Goal: Information Seeking & Learning: Learn about a topic

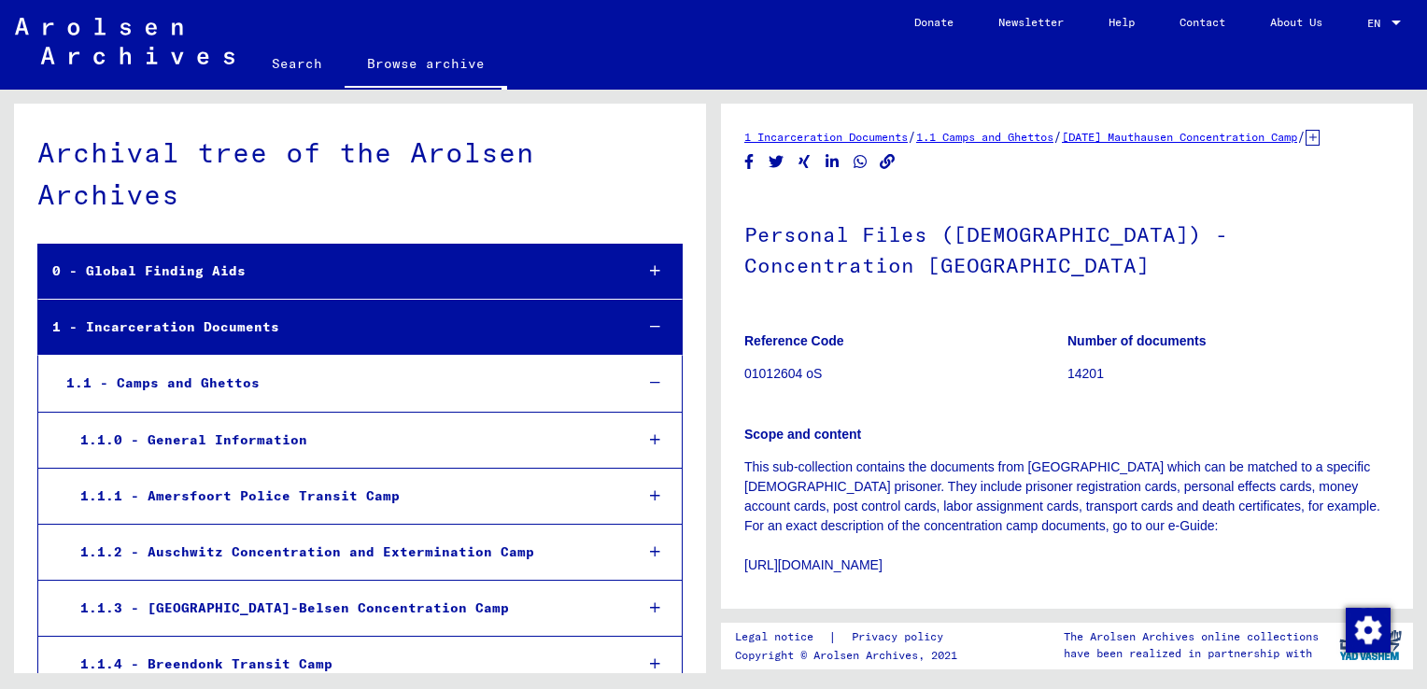
scroll to position [2498, 0]
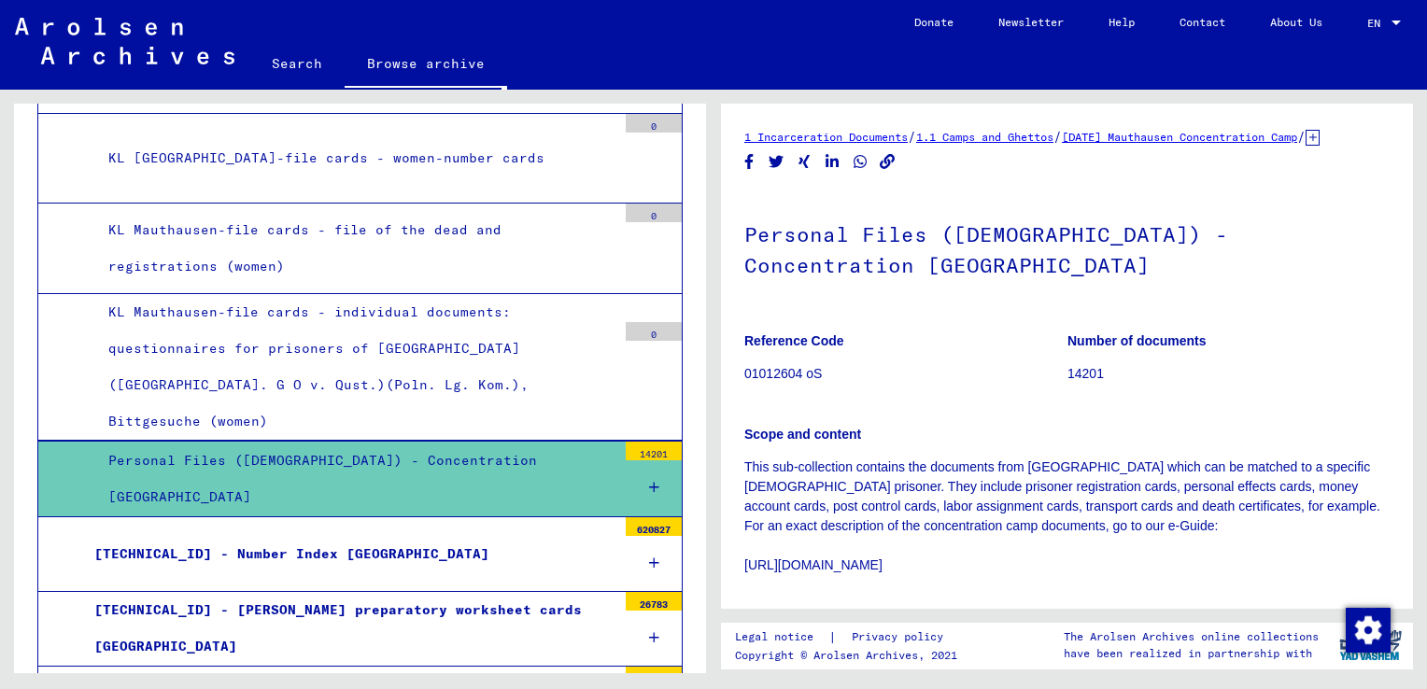
click at [1309, 444] on p "Scope and content" at bounding box center [1066, 435] width 645 height 20
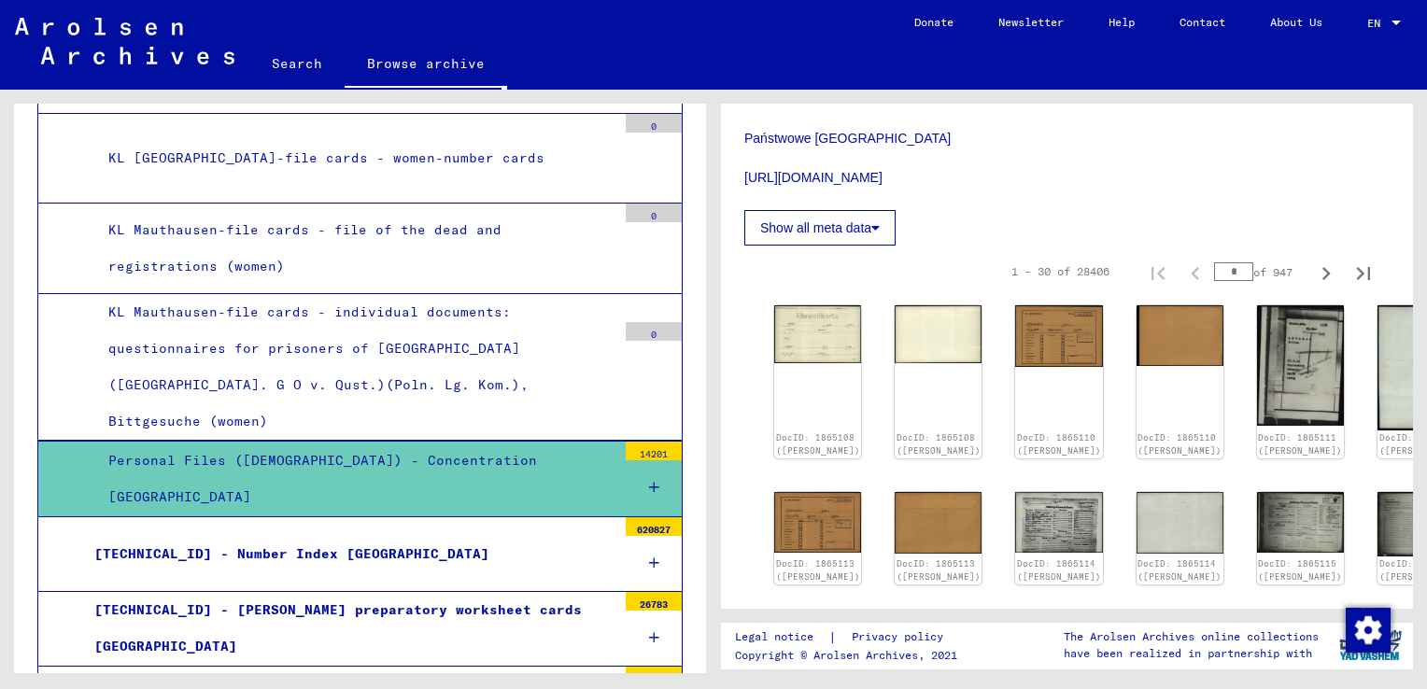
scroll to position [556, 0]
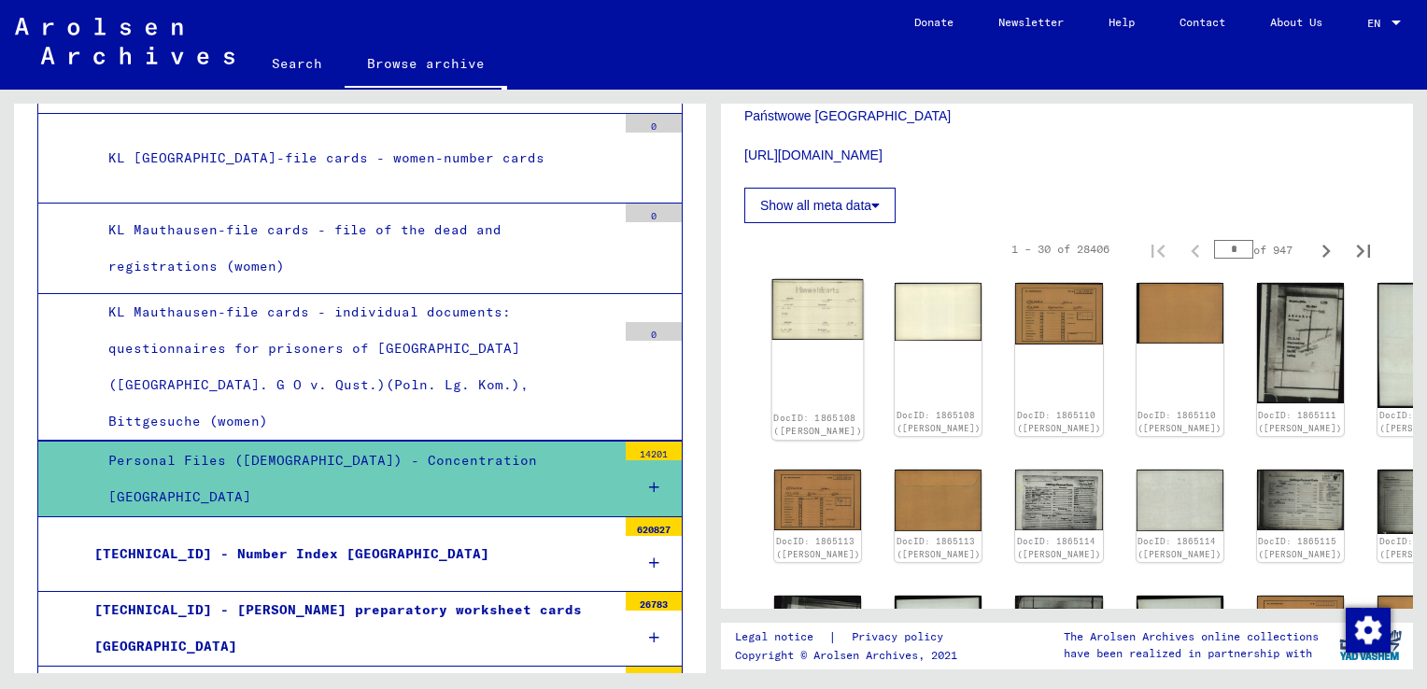
click at [814, 337] on img at bounding box center [817, 309] width 91 height 61
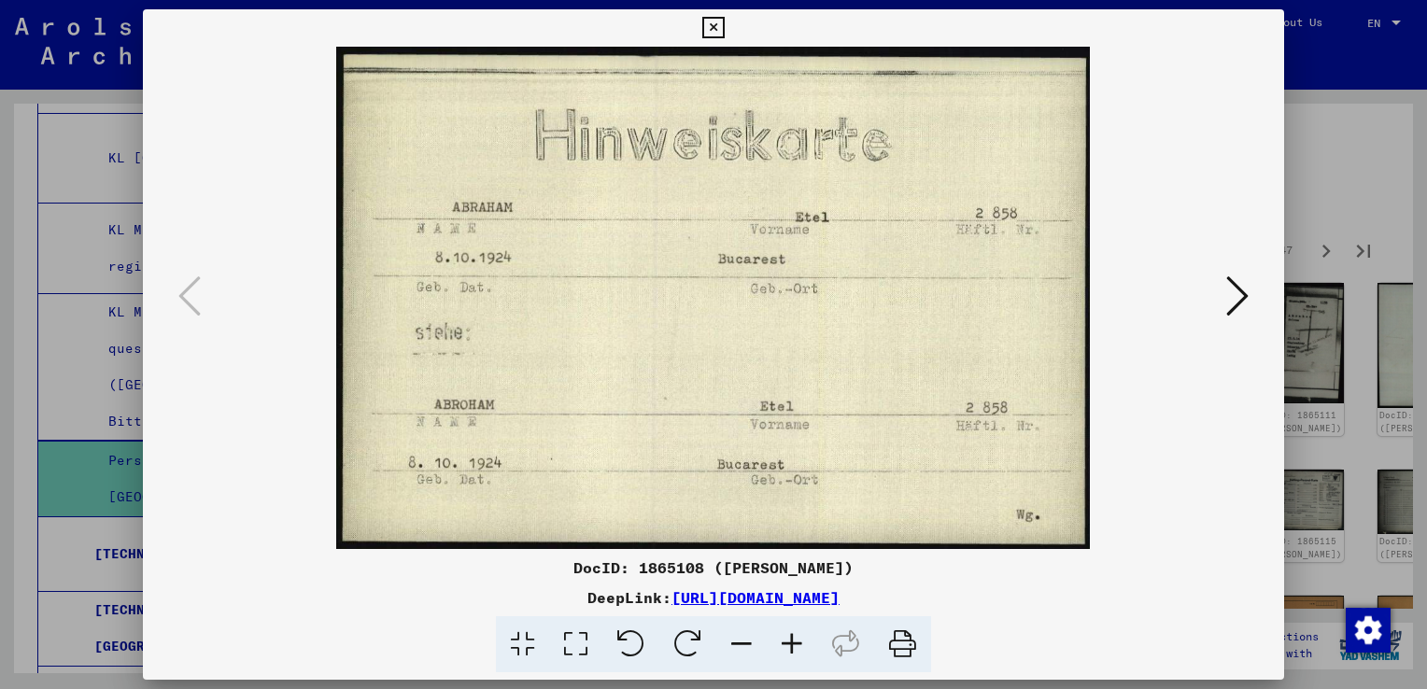
click at [1215, 306] on img at bounding box center [713, 298] width 1014 height 502
click at [1232, 308] on icon at bounding box center [1237, 296] width 22 height 45
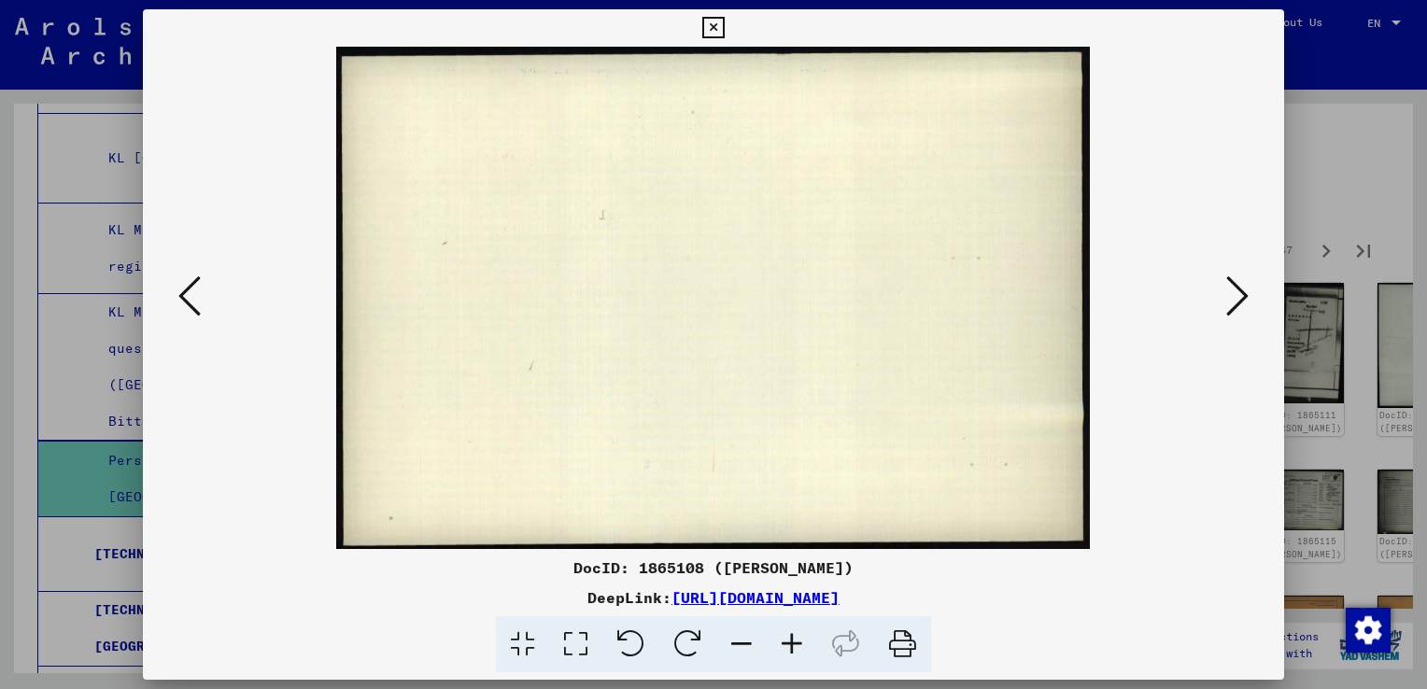
click at [1230, 310] on icon at bounding box center [1237, 296] width 22 height 45
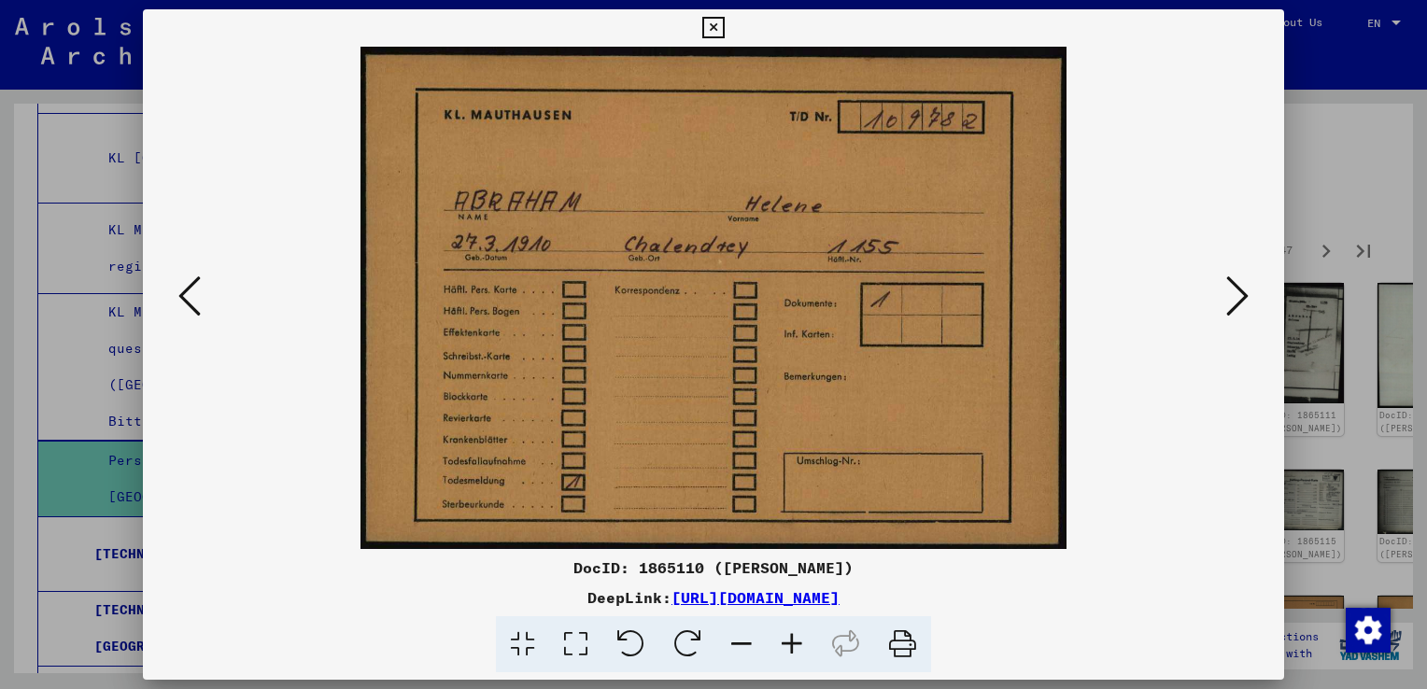
click at [1221, 312] on button at bounding box center [1237, 297] width 34 height 53
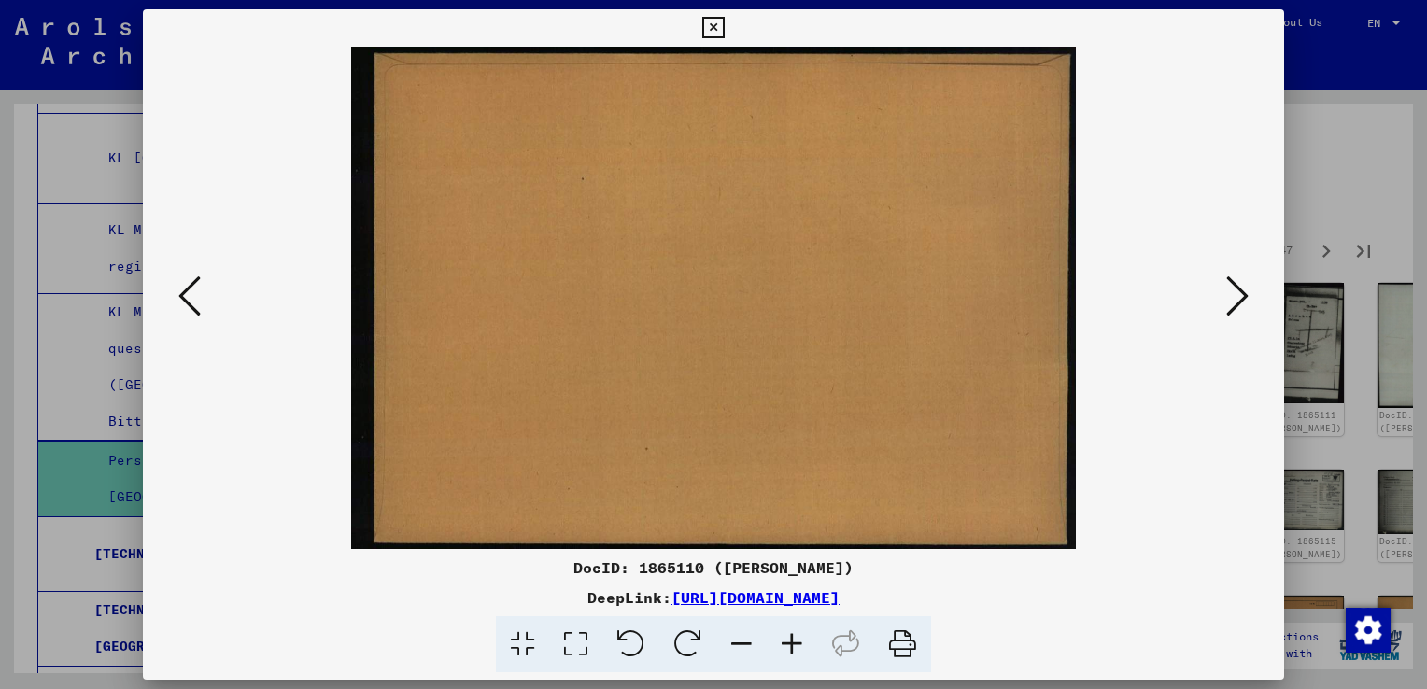
click at [1222, 308] on button at bounding box center [1237, 297] width 34 height 53
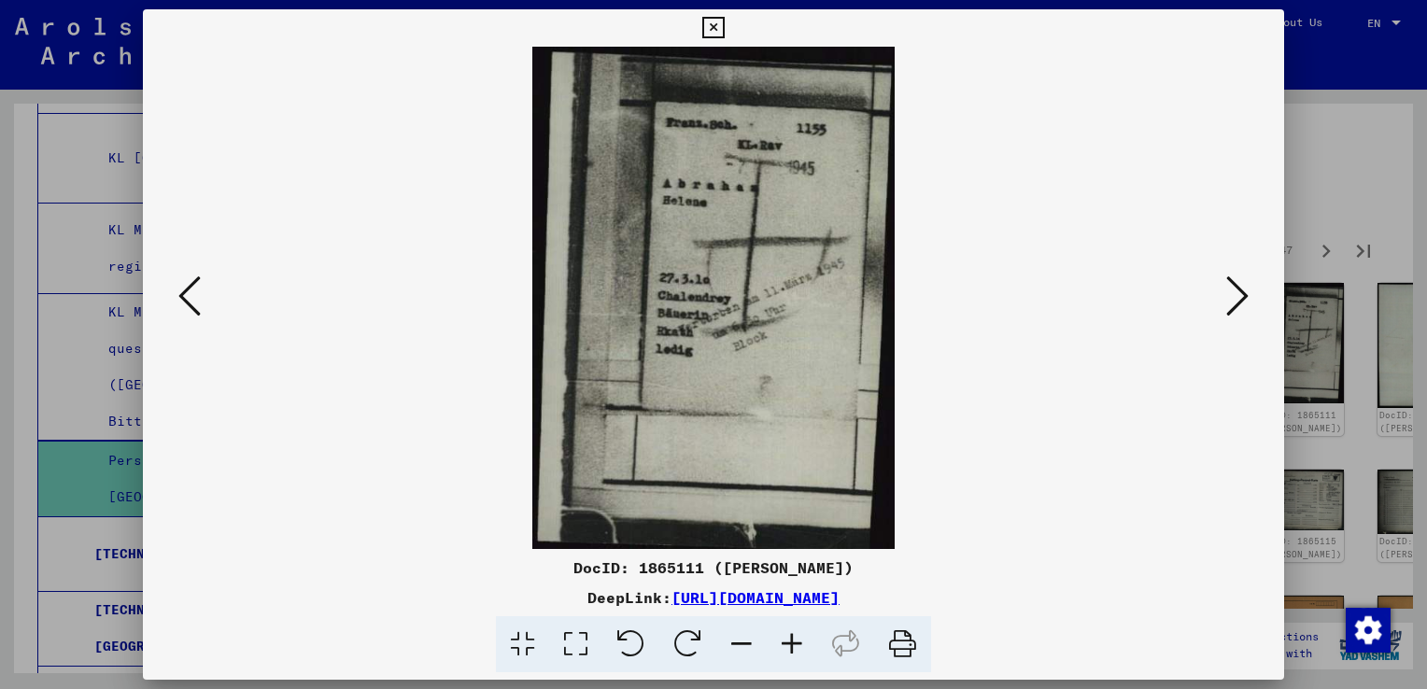
click at [1241, 303] on icon at bounding box center [1237, 296] width 22 height 45
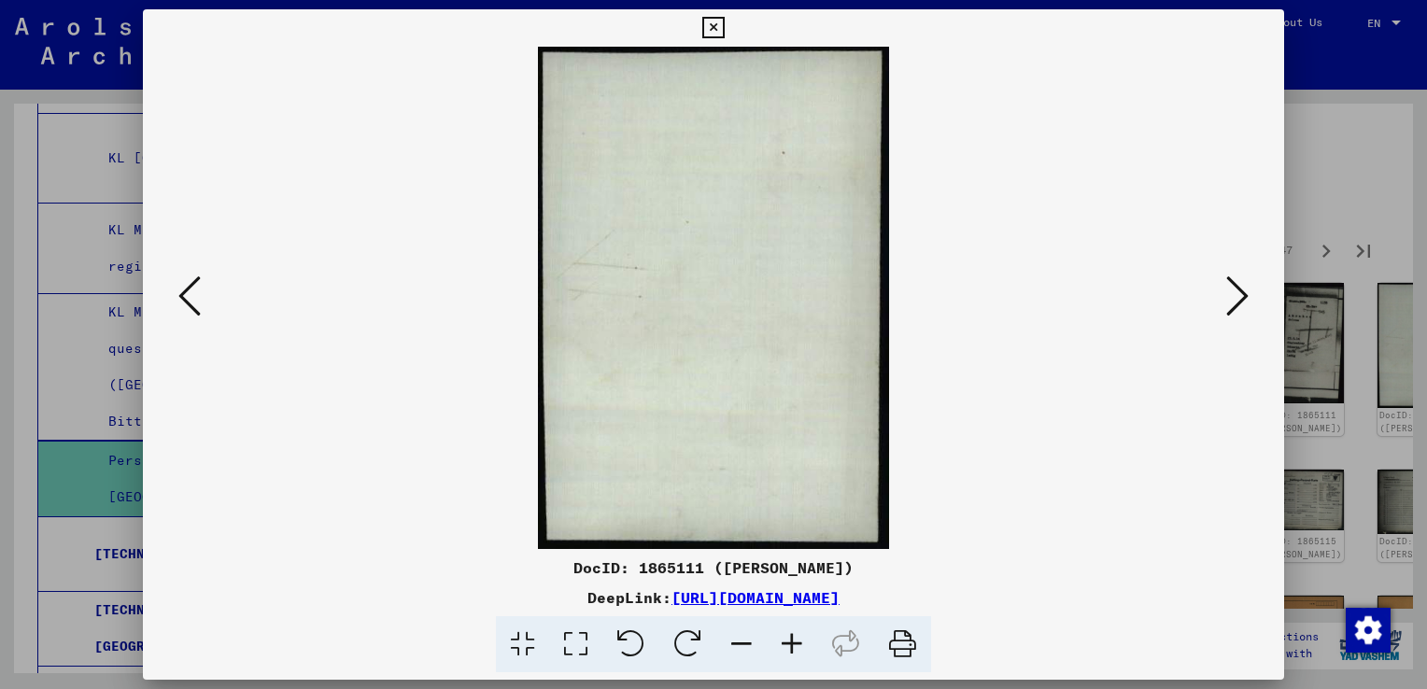
click at [1235, 305] on icon at bounding box center [1237, 296] width 22 height 45
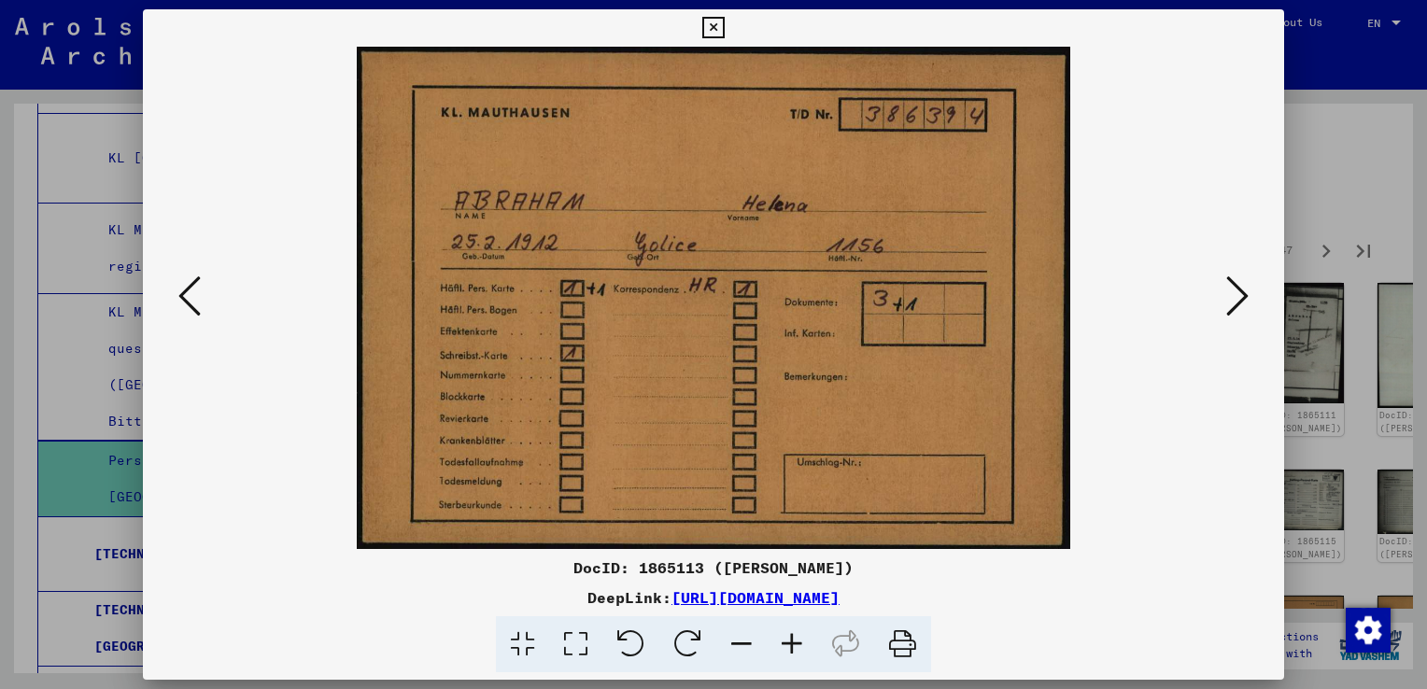
click at [1223, 310] on button at bounding box center [1237, 297] width 34 height 53
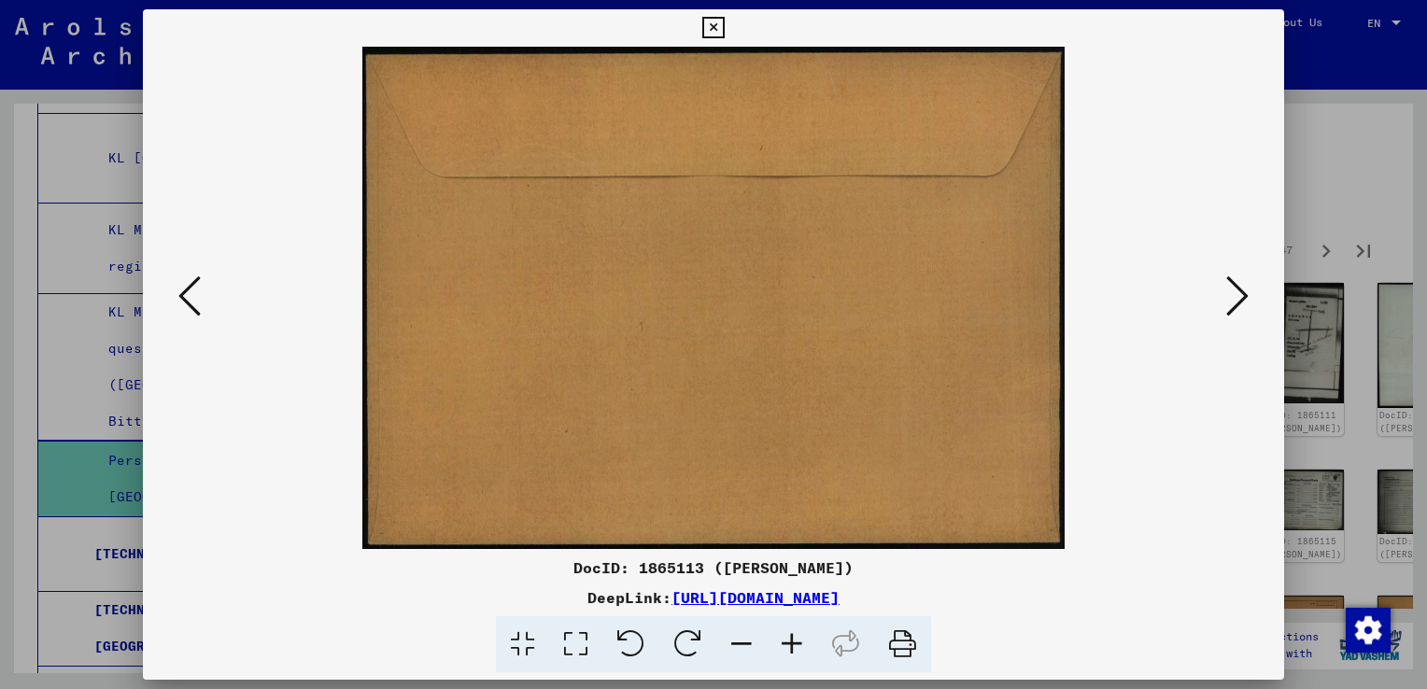
click at [1221, 314] on button at bounding box center [1237, 297] width 34 height 53
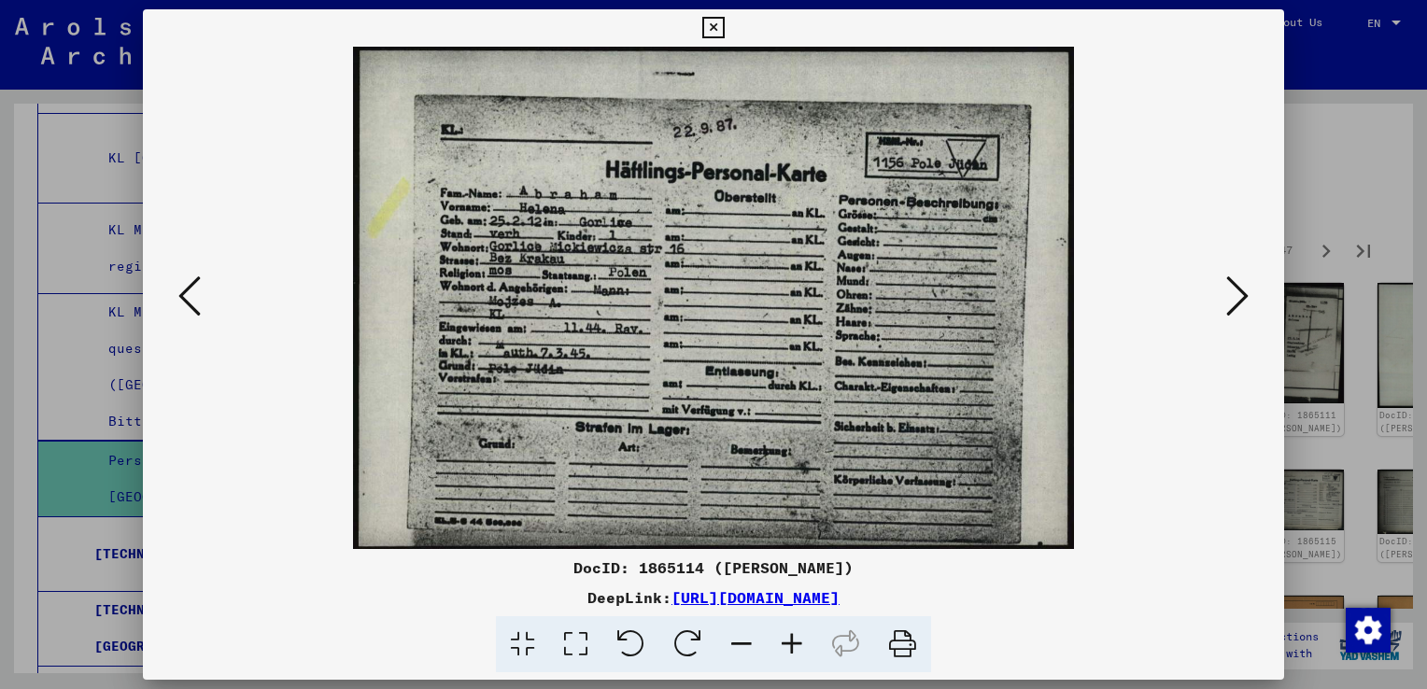
click at [1230, 314] on icon at bounding box center [1237, 296] width 22 height 45
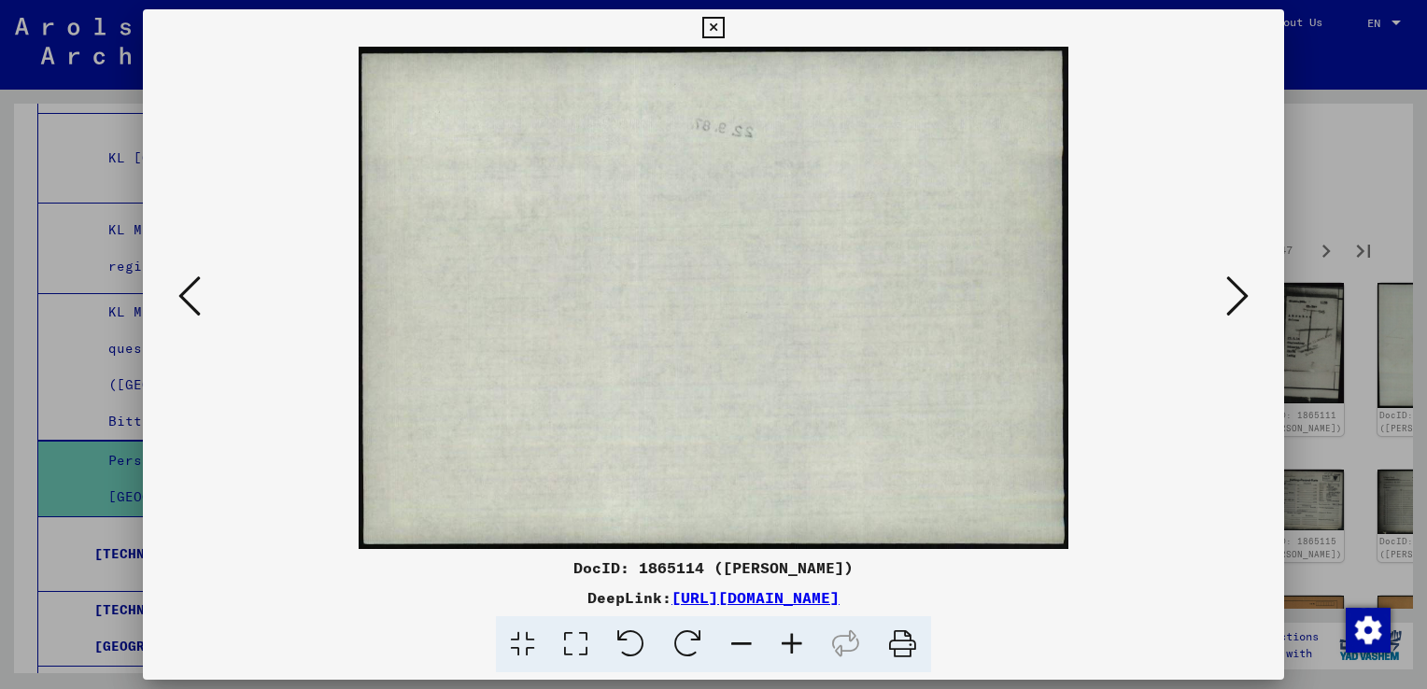
click at [1227, 315] on icon at bounding box center [1237, 296] width 22 height 45
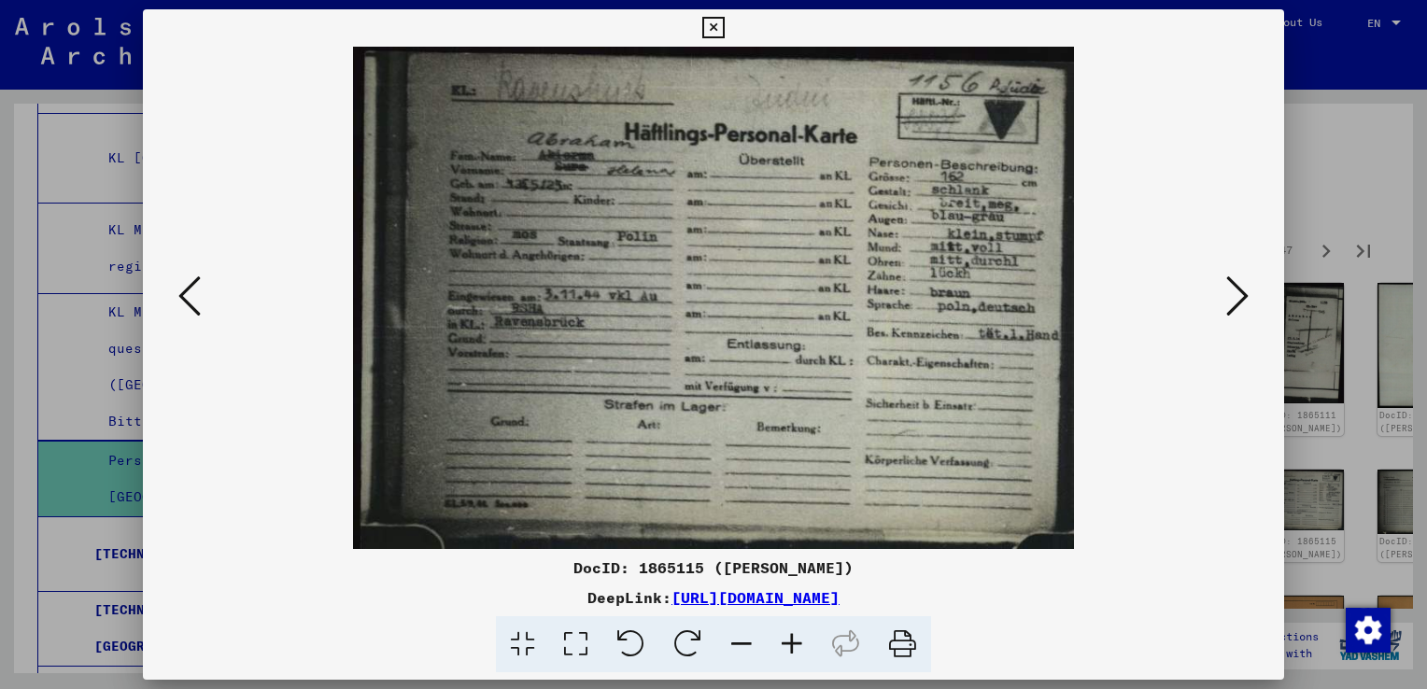
click at [1231, 312] on icon at bounding box center [1237, 296] width 22 height 45
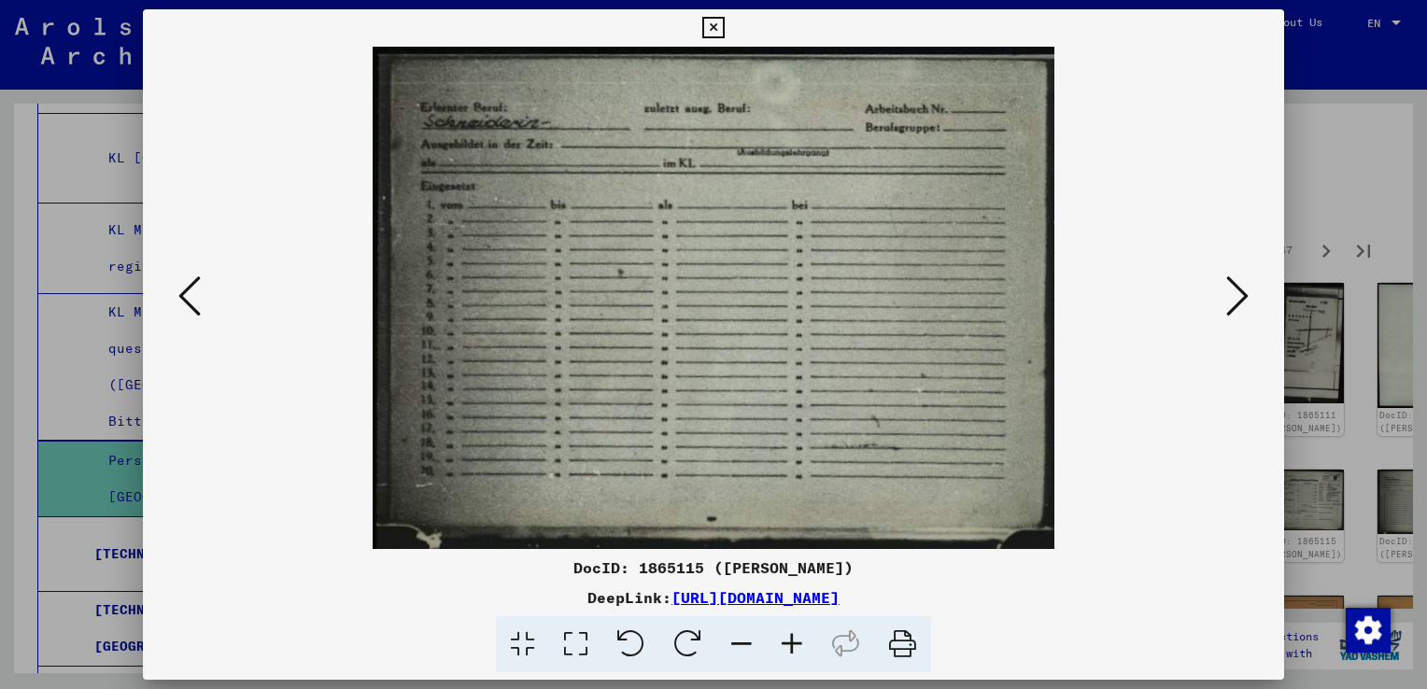
click at [1240, 308] on icon at bounding box center [1237, 296] width 22 height 45
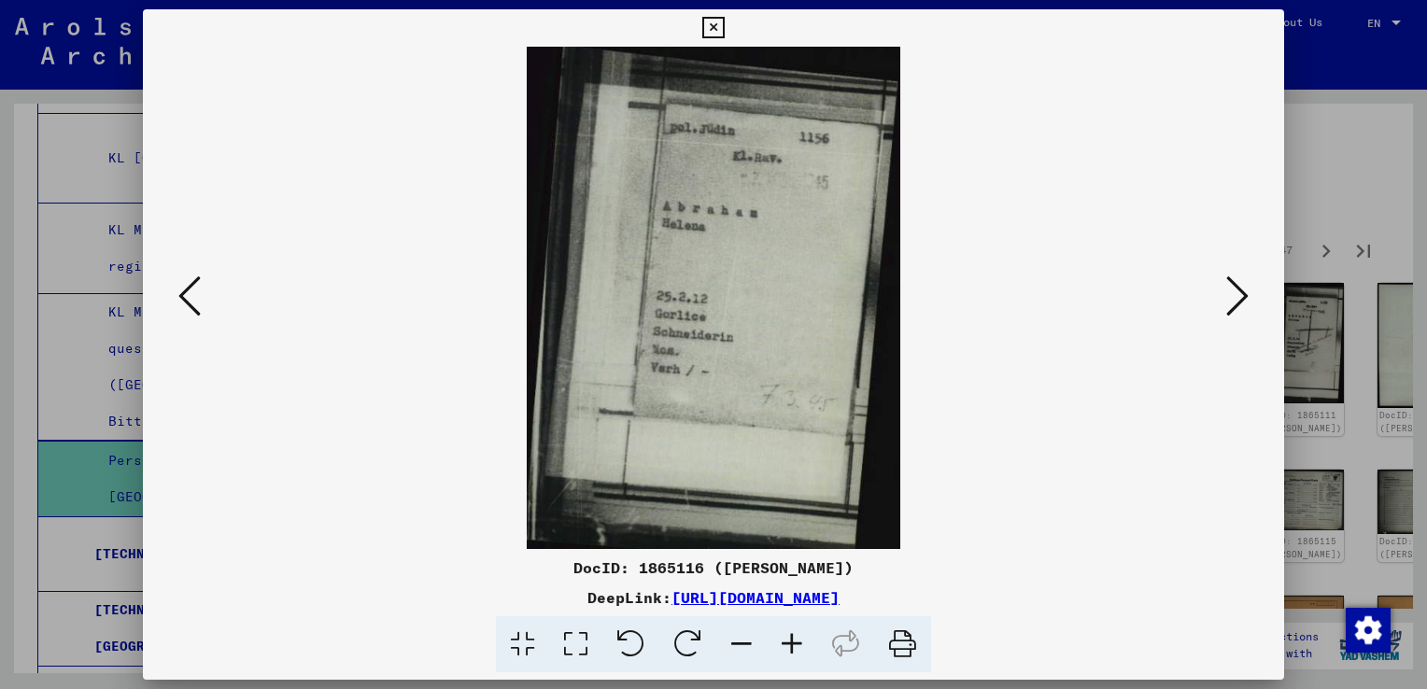
click at [1232, 282] on icon at bounding box center [1237, 296] width 22 height 45
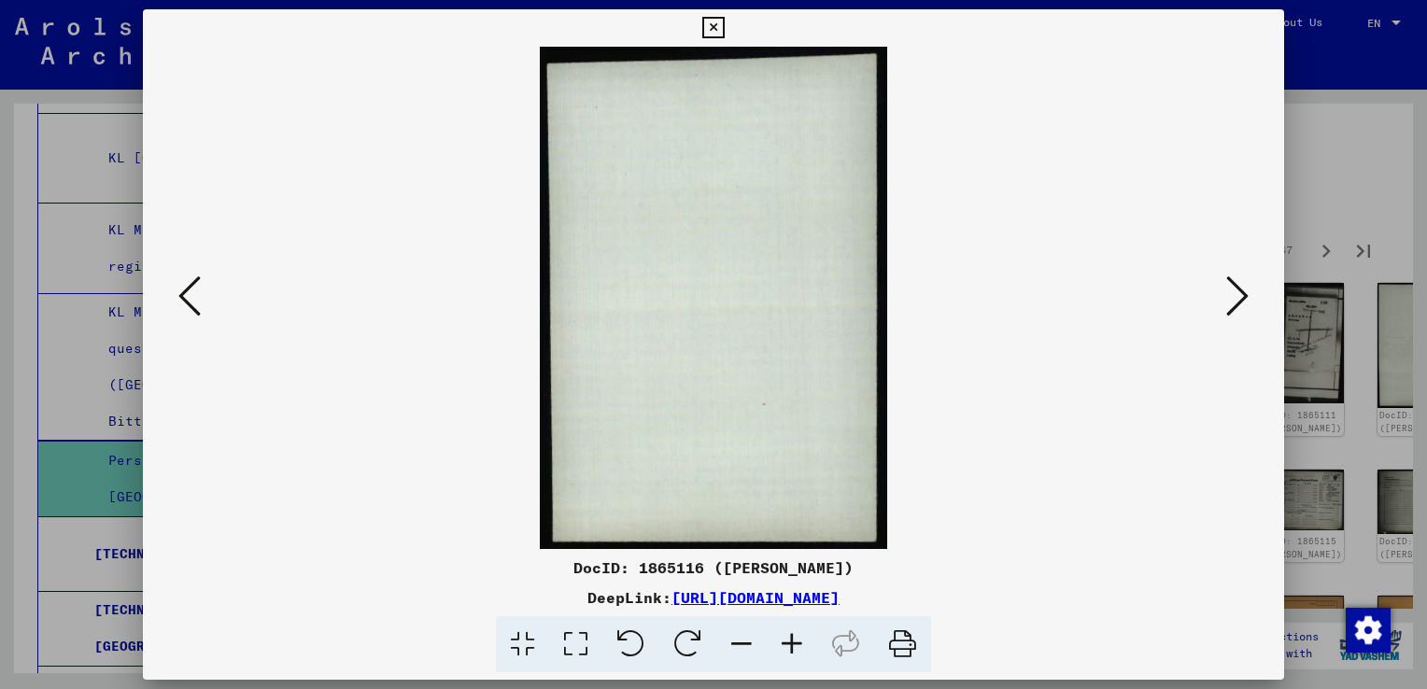
click at [1244, 299] on icon at bounding box center [1237, 296] width 22 height 45
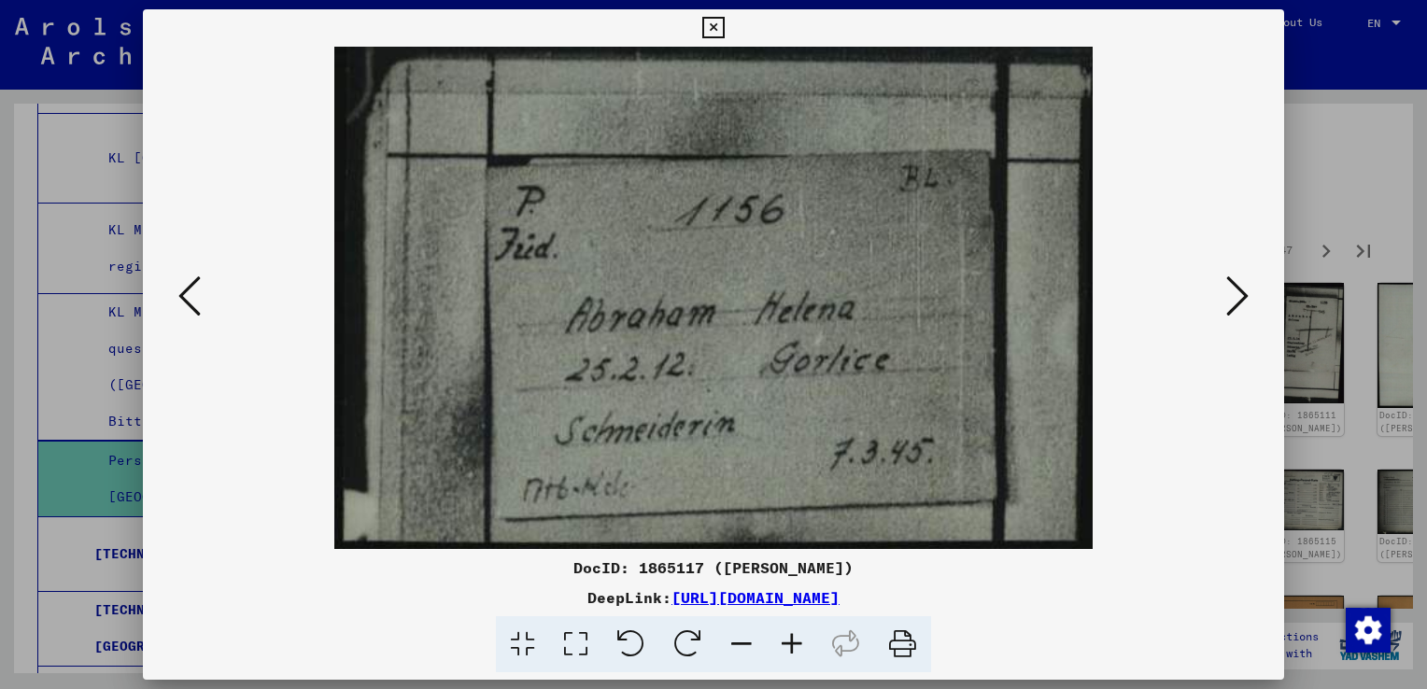
click at [1236, 319] on button at bounding box center [1237, 297] width 34 height 53
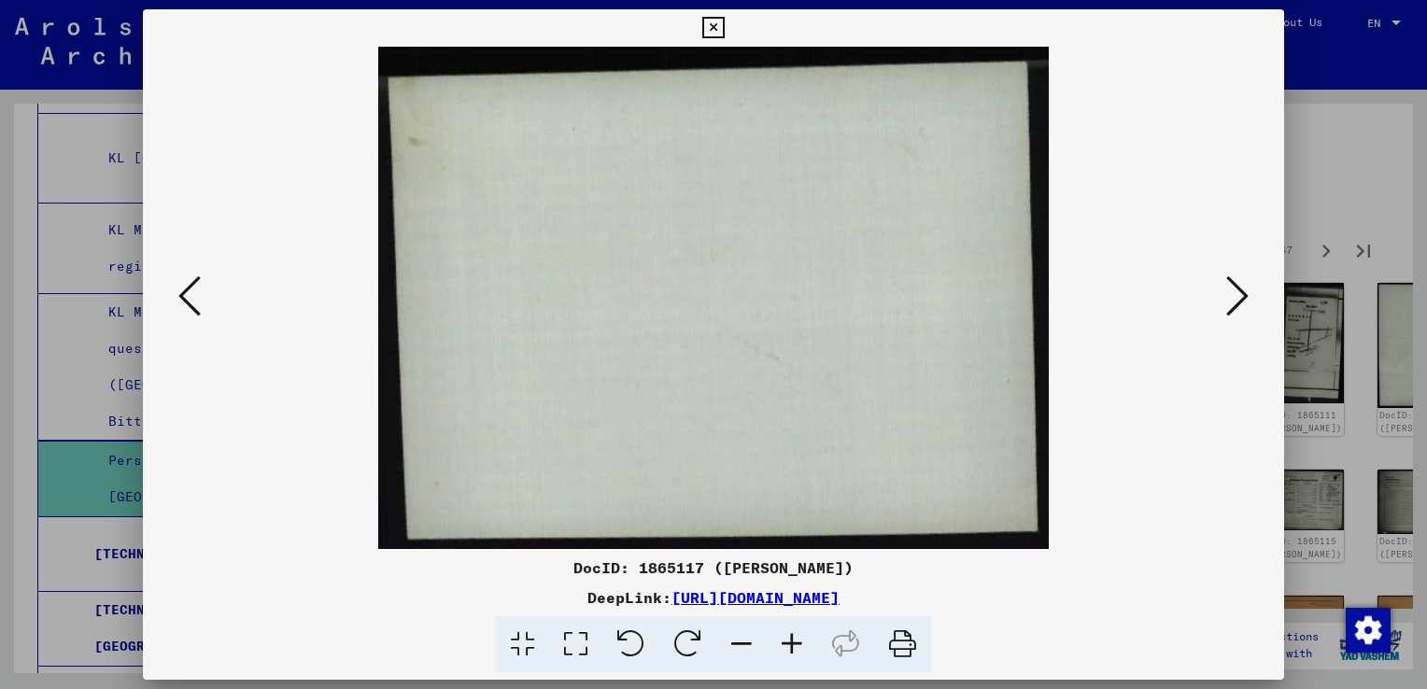
click at [1245, 309] on icon at bounding box center [1237, 296] width 22 height 45
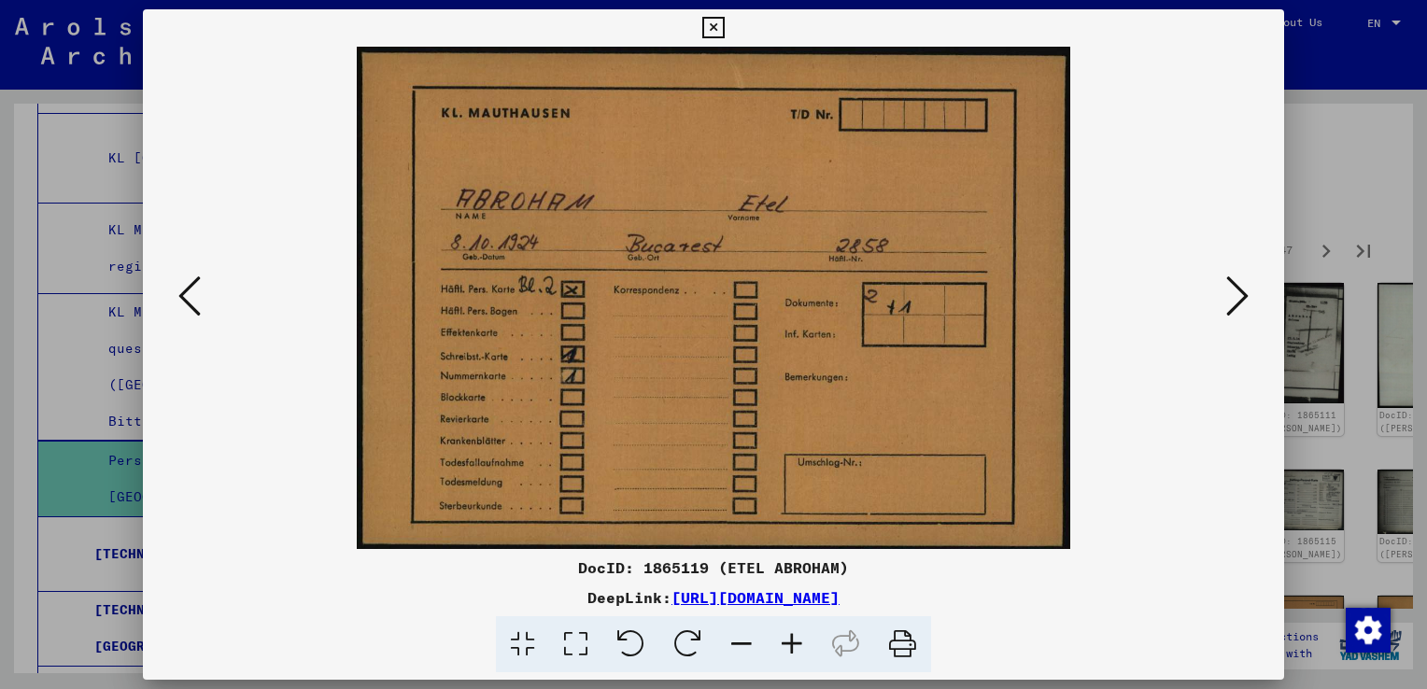
click at [1215, 302] on img at bounding box center [713, 298] width 1014 height 502
click at [1241, 305] on icon at bounding box center [1237, 296] width 22 height 45
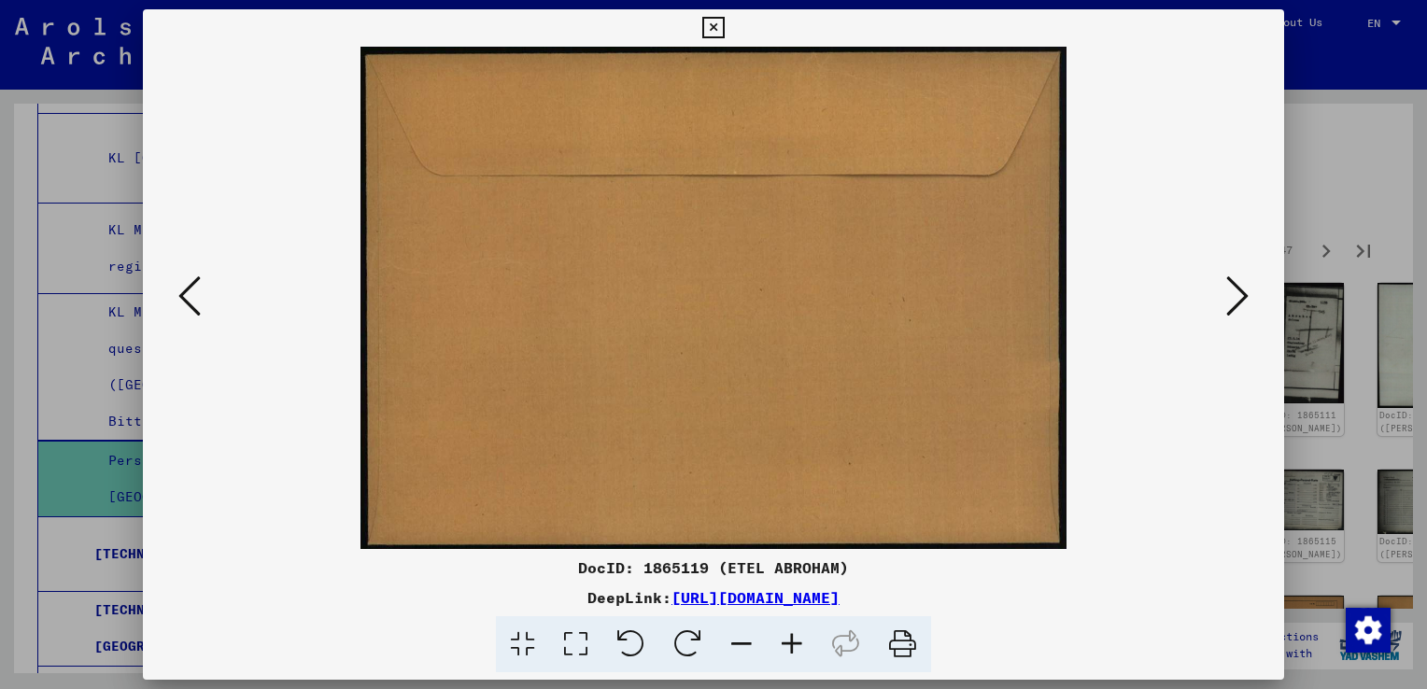
click at [1243, 306] on icon at bounding box center [1237, 296] width 22 height 45
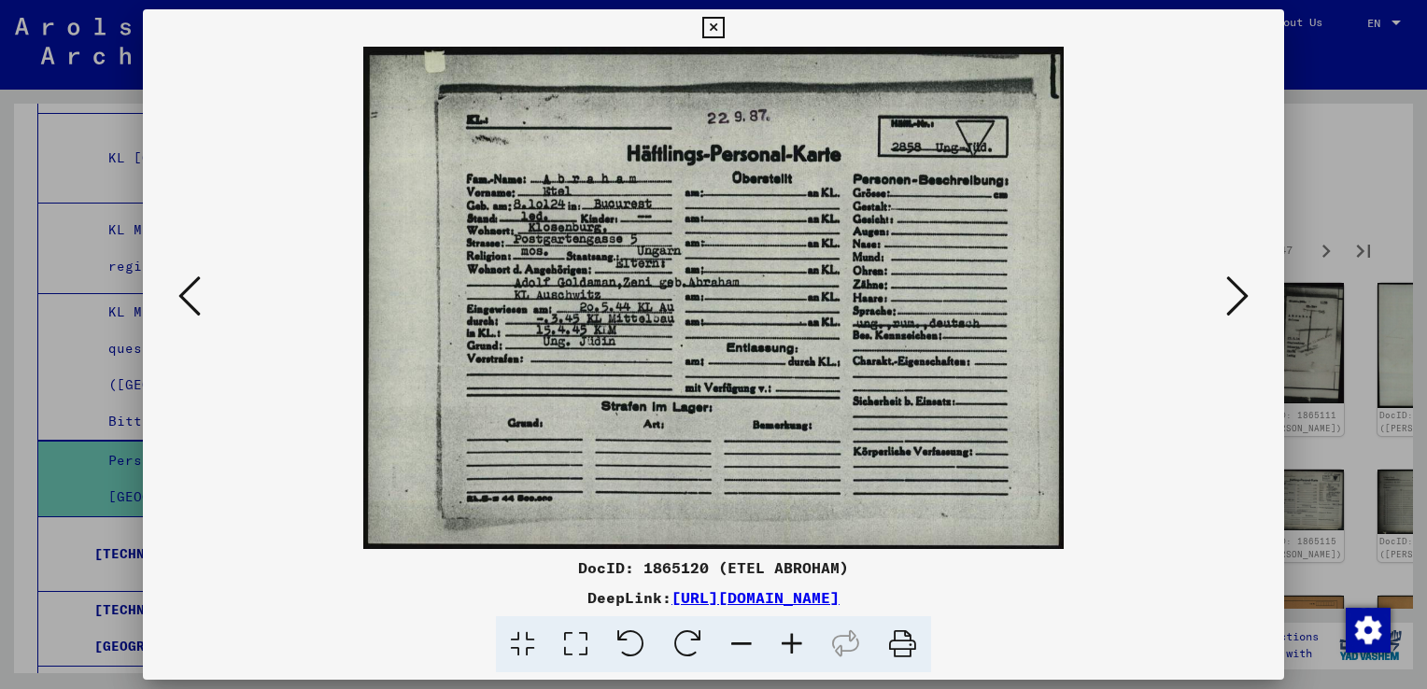
click at [1233, 310] on icon at bounding box center [1237, 296] width 22 height 45
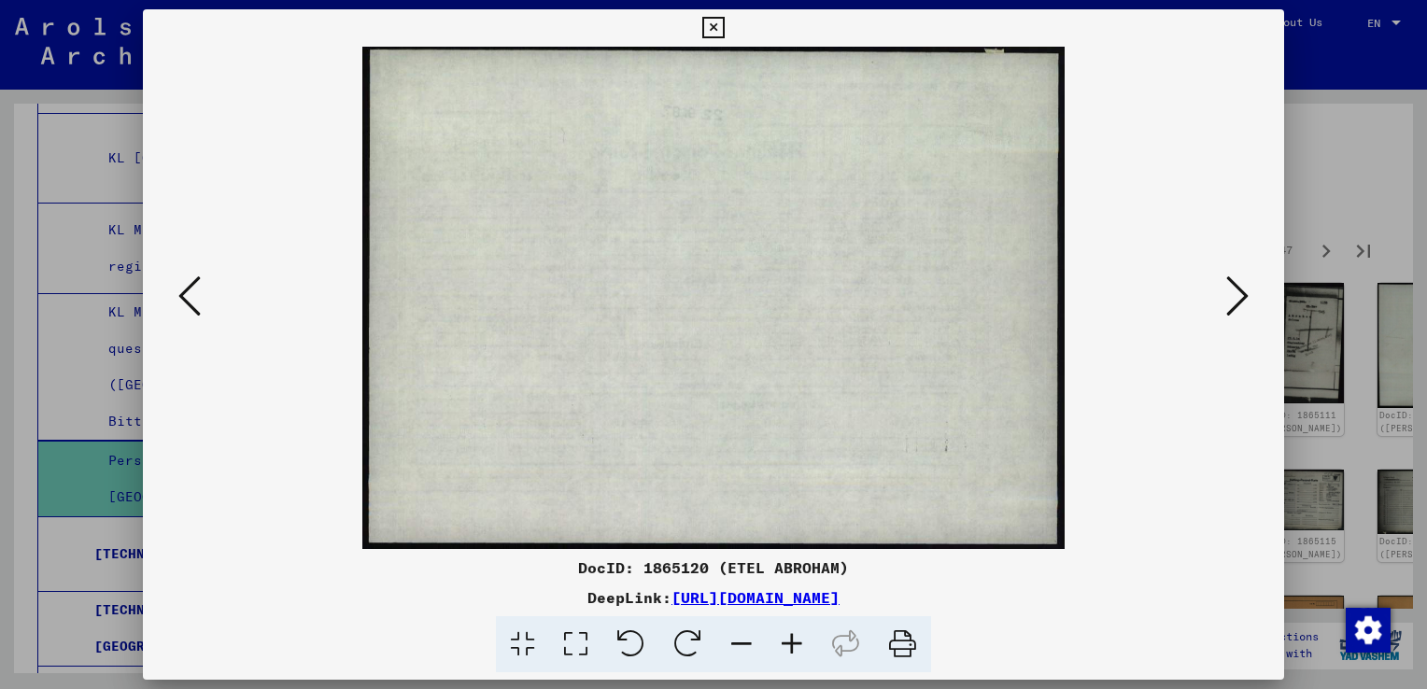
click at [1230, 314] on icon at bounding box center [1237, 296] width 22 height 45
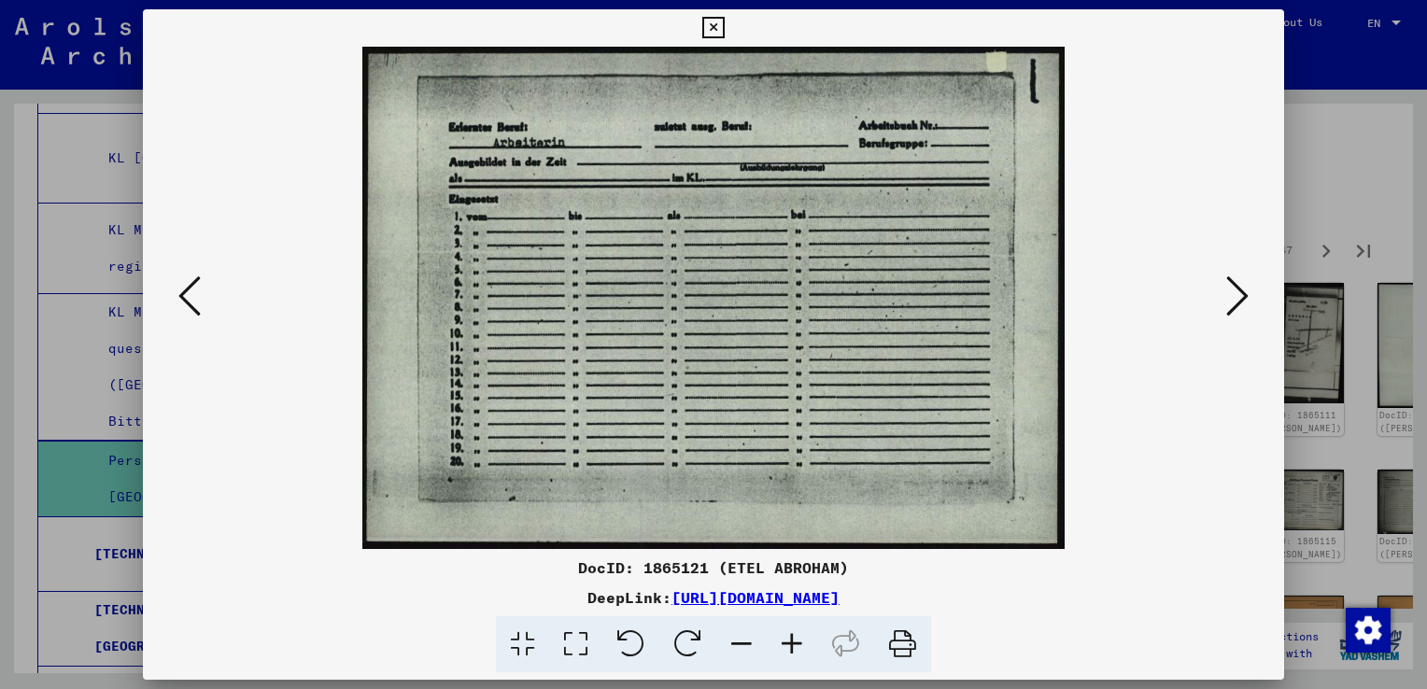
click at [1236, 311] on icon at bounding box center [1237, 296] width 22 height 45
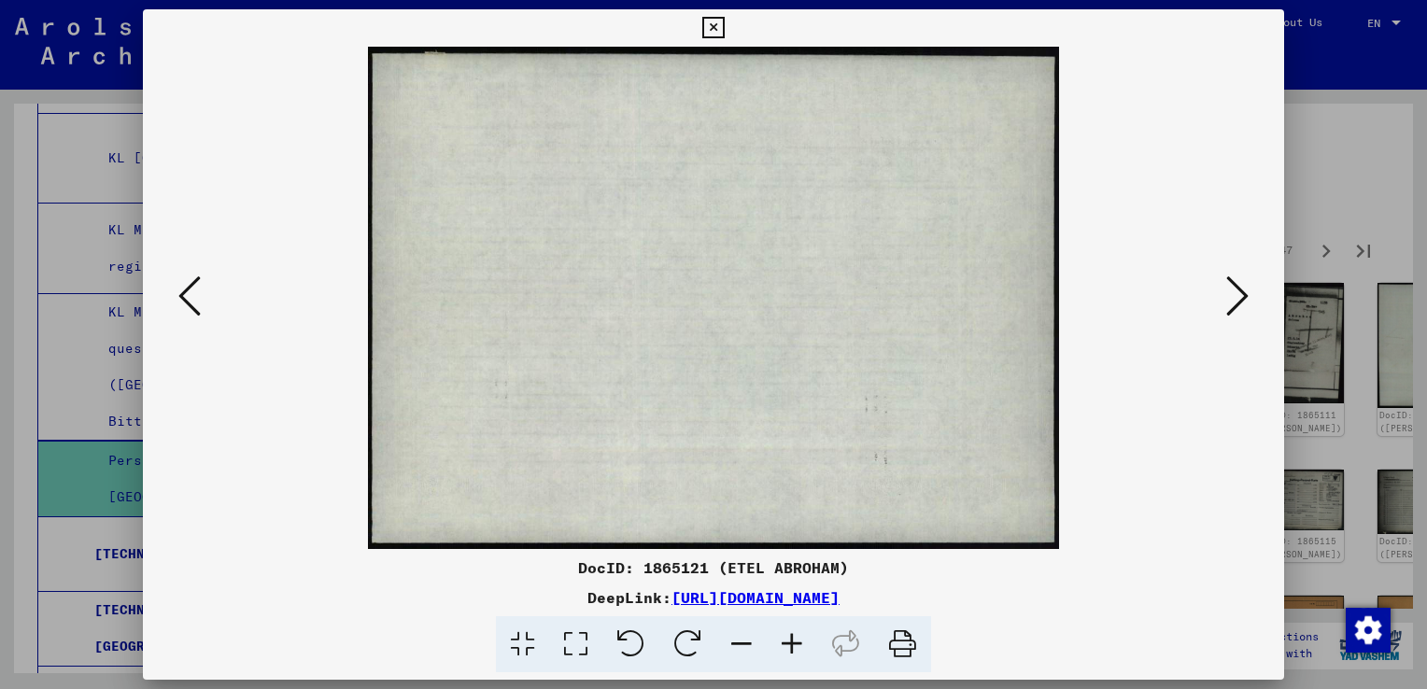
click at [715, 30] on icon at bounding box center [712, 28] width 21 height 22
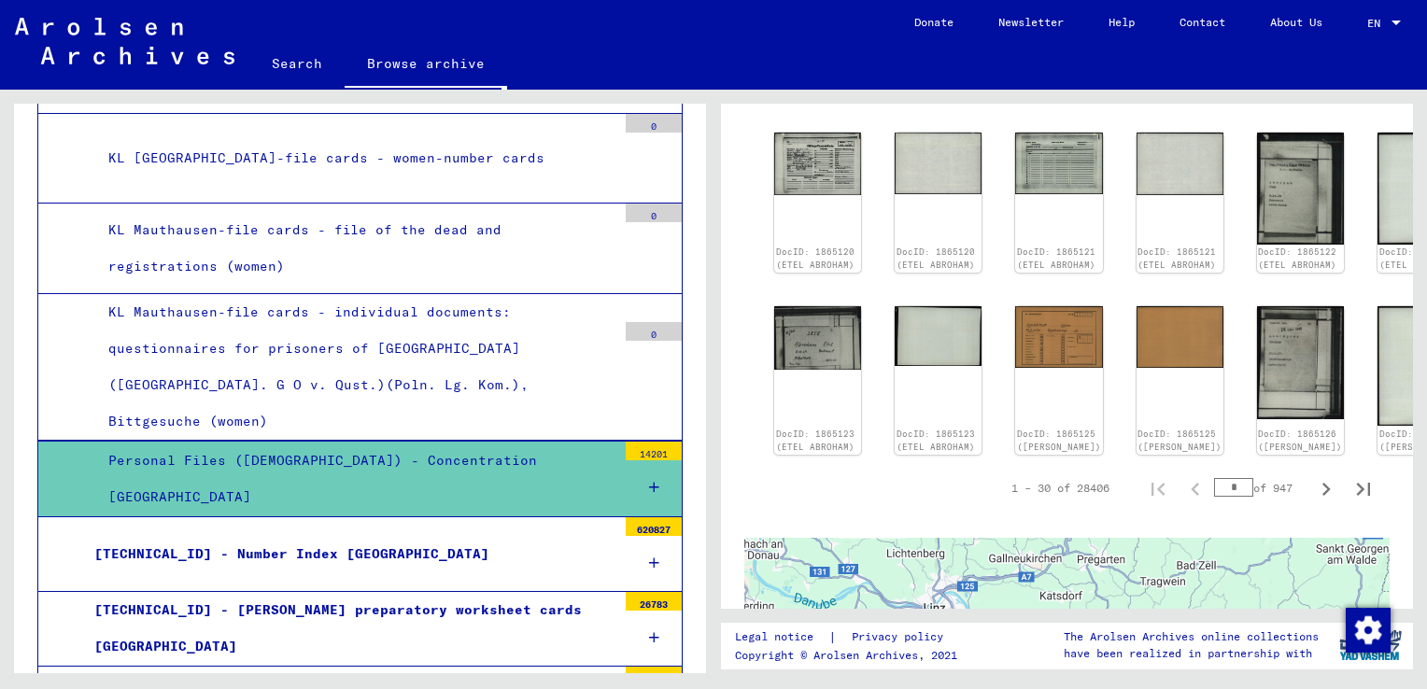
scroll to position [1217, 0]
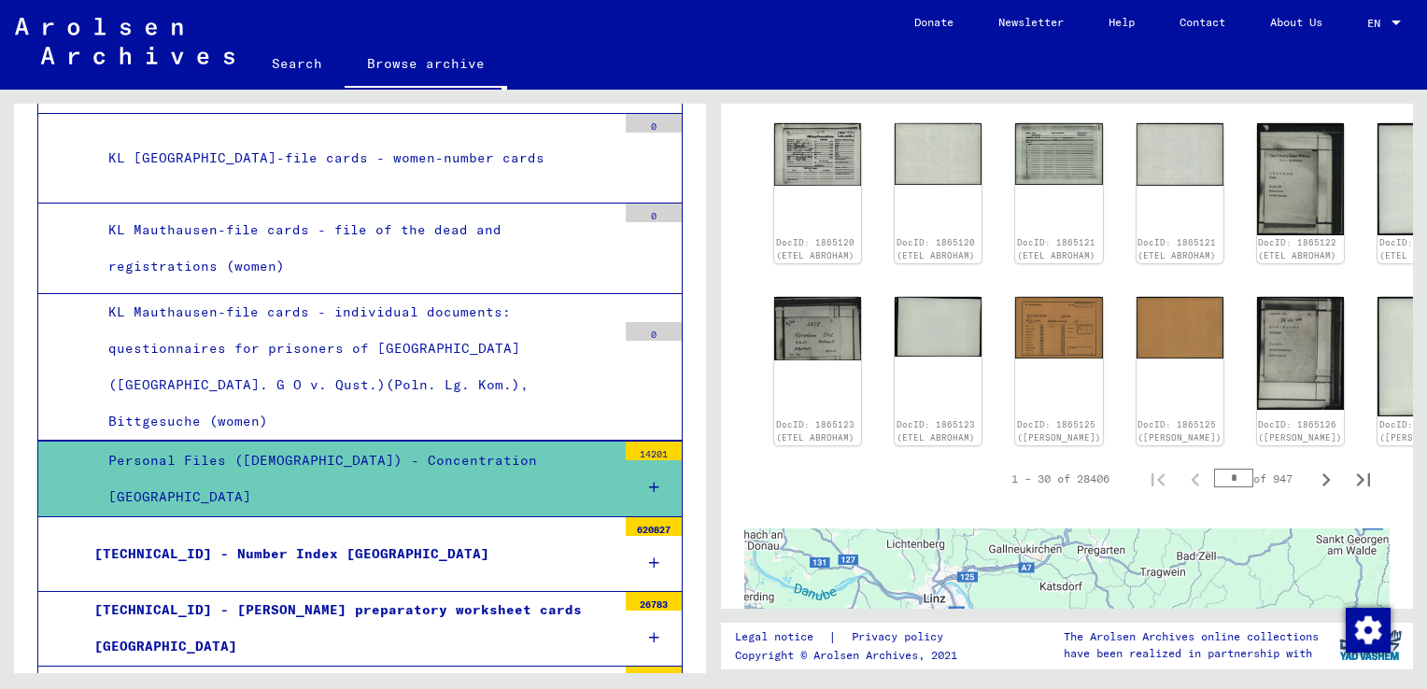
click at [1322, 486] on icon "Next page" at bounding box center [1326, 479] width 8 height 13
type input "*"
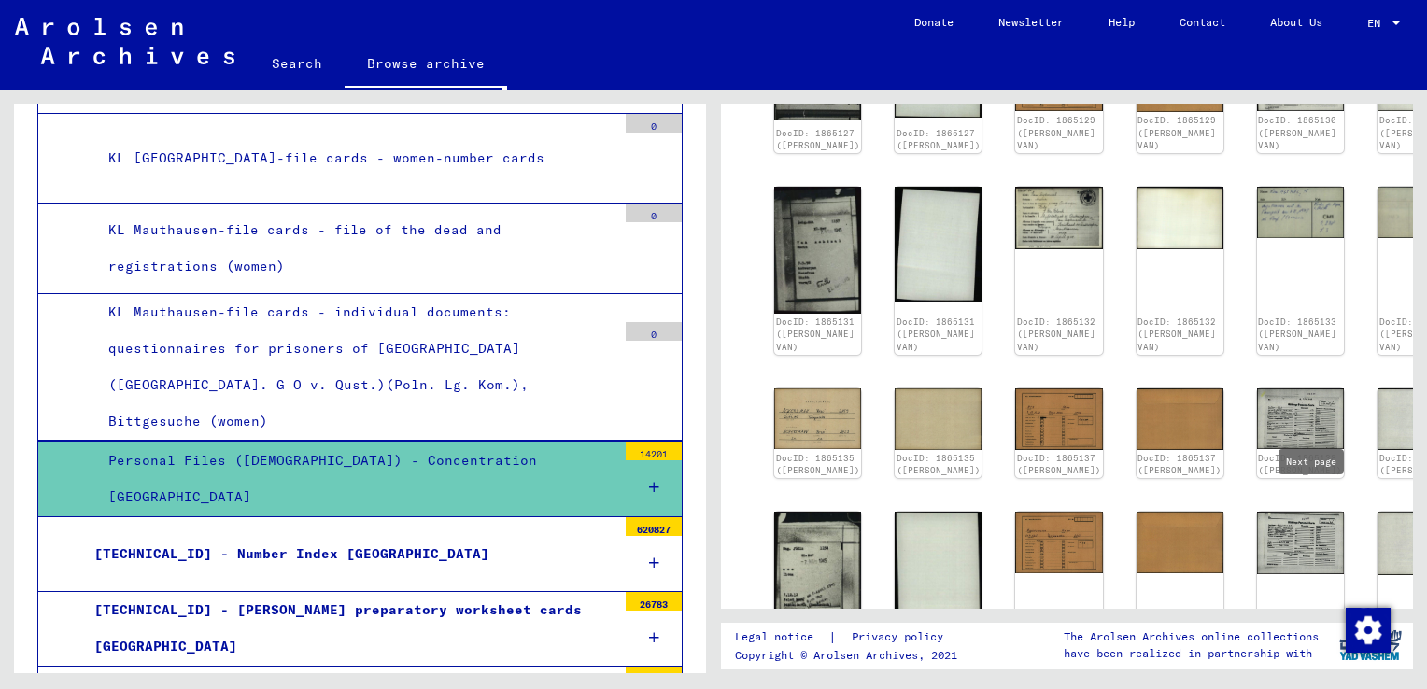
scroll to position [785, 0]
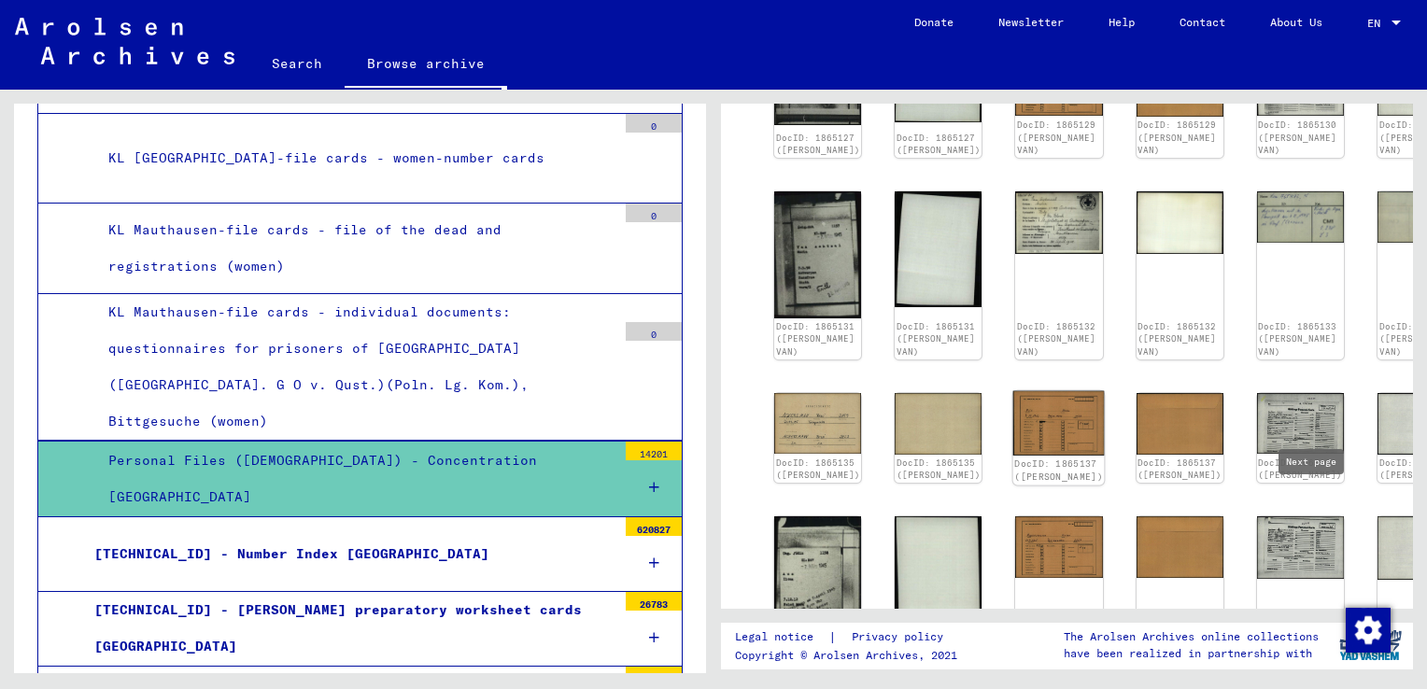
click at [1029, 435] on img at bounding box center [1058, 423] width 91 height 64
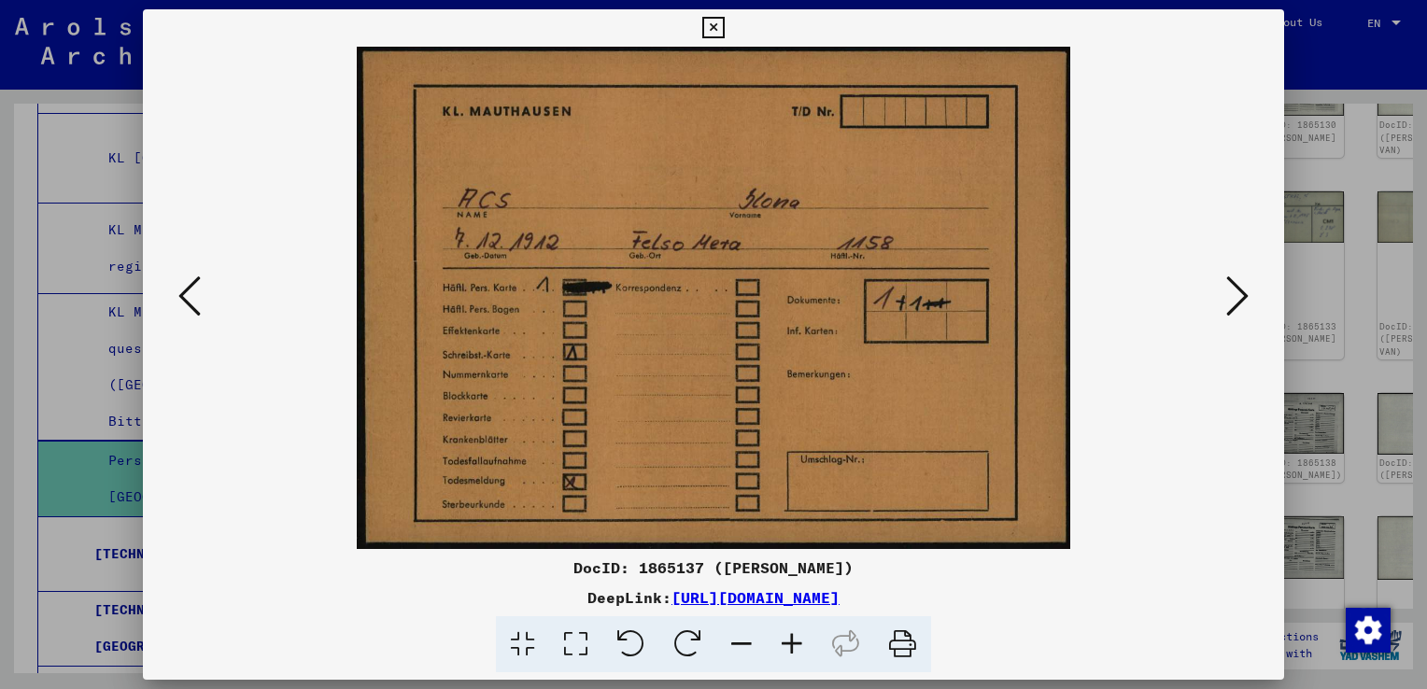
click at [1245, 295] on icon at bounding box center [1237, 296] width 22 height 45
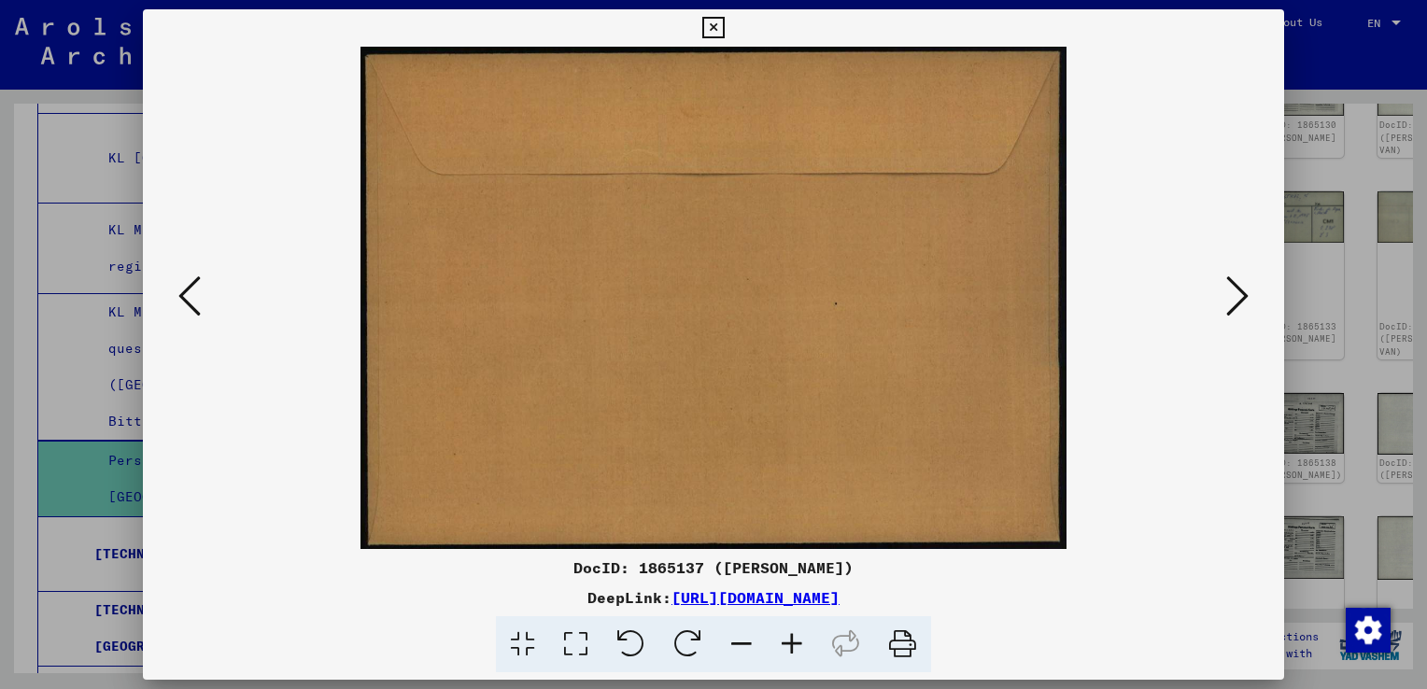
click at [1226, 297] on icon at bounding box center [1237, 296] width 22 height 45
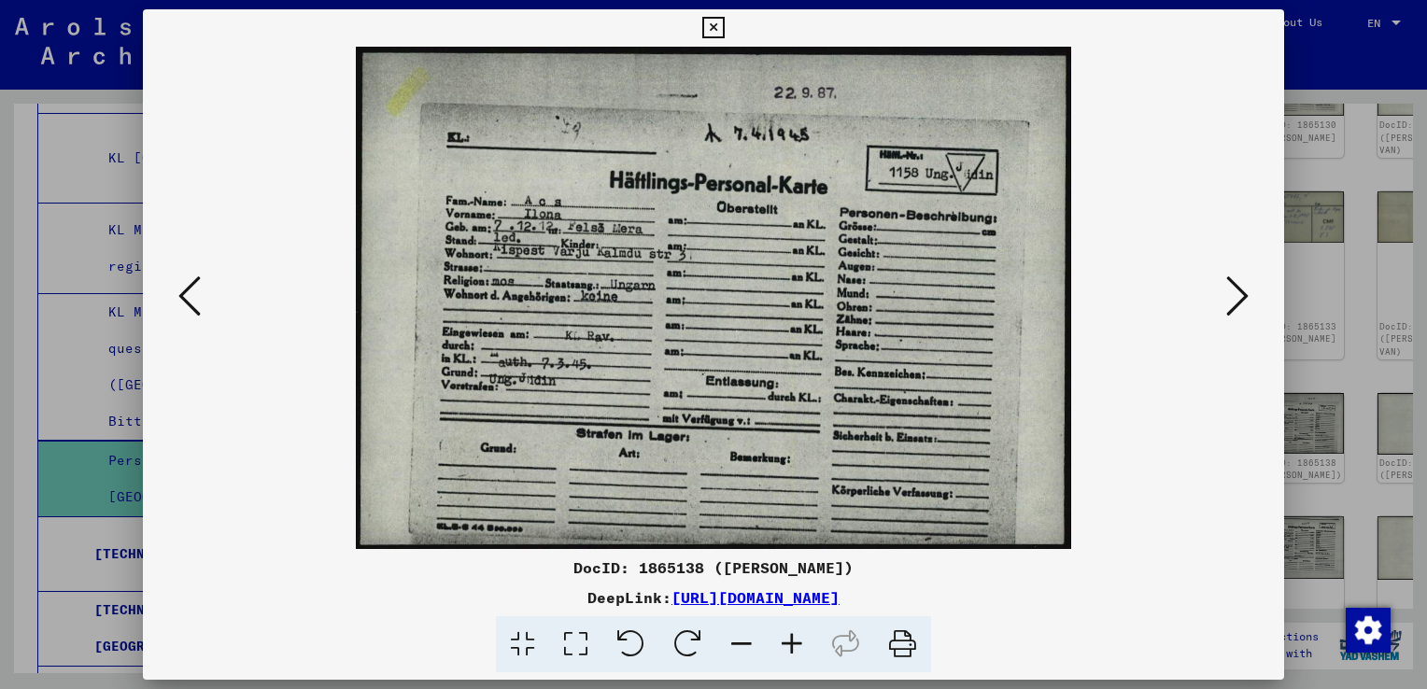
click at [1241, 297] on icon at bounding box center [1237, 296] width 22 height 45
